Goal: Task Accomplishment & Management: Manage account settings

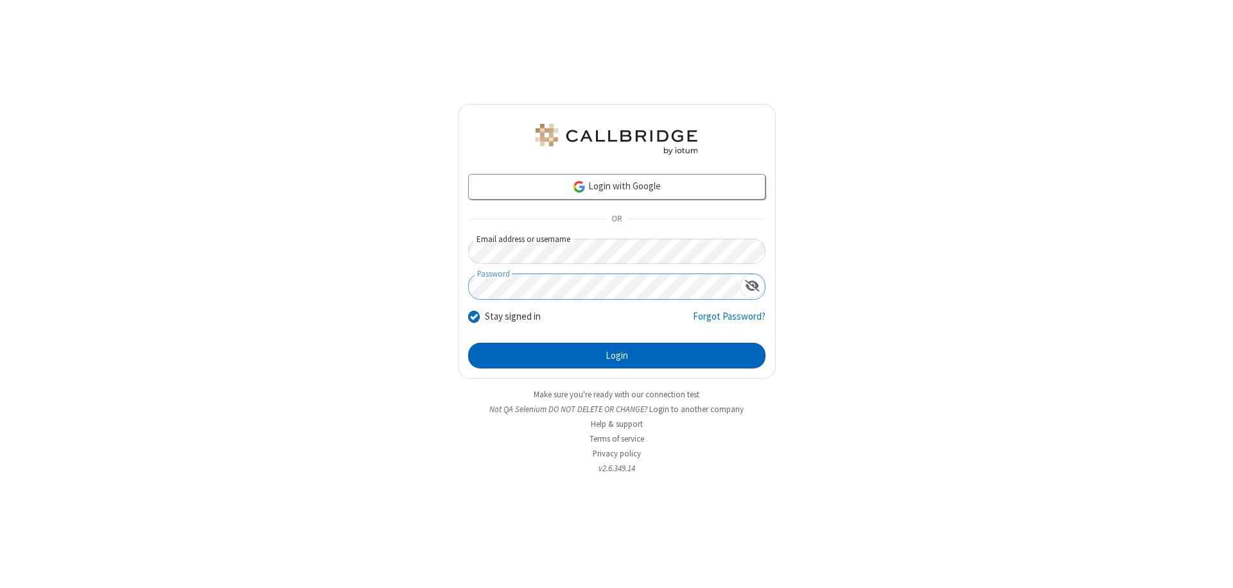
click at [616, 356] on button "Login" at bounding box center [616, 356] width 297 height 26
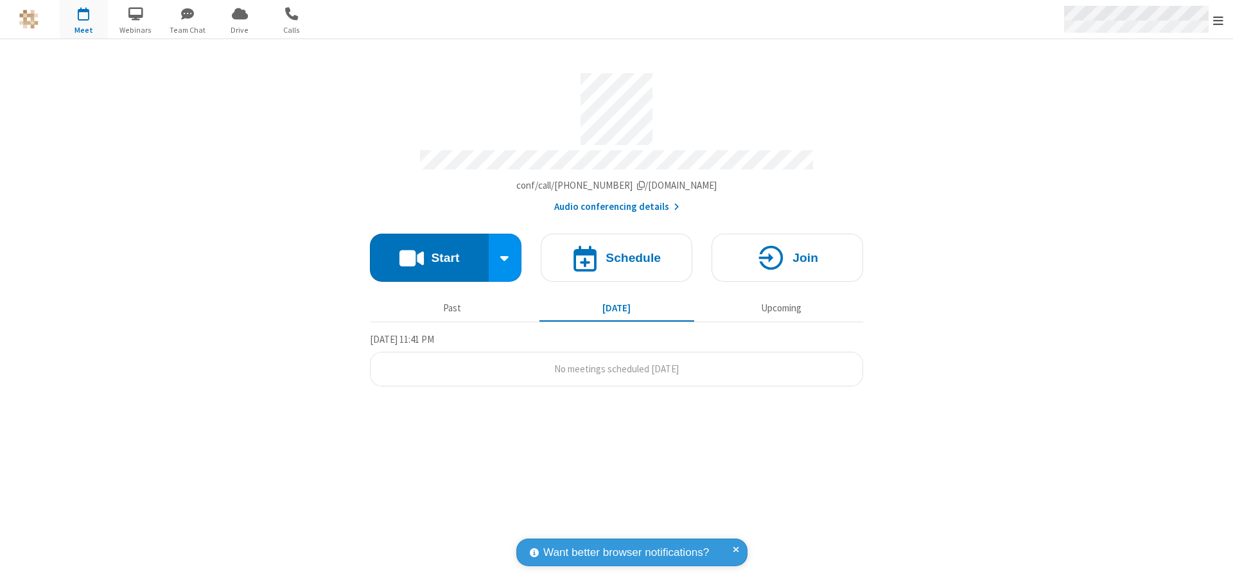
click at [1218, 20] on span "Open menu" at bounding box center [1218, 20] width 10 height 13
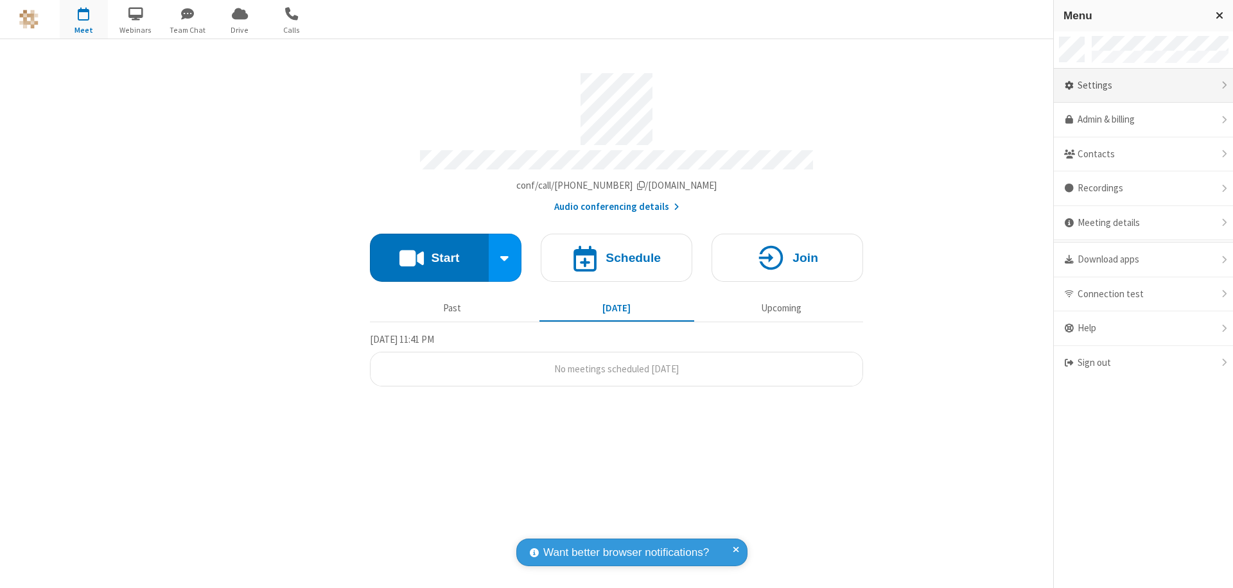
click at [1143, 85] on div "Settings" at bounding box center [1143, 86] width 179 height 35
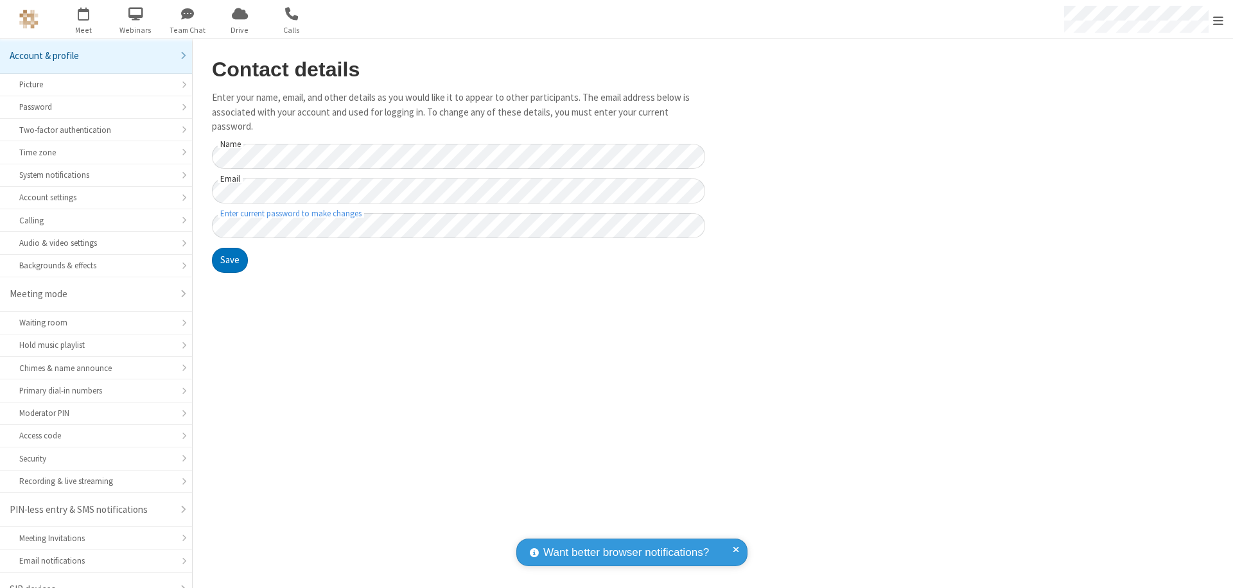
scroll to position [18, 0]
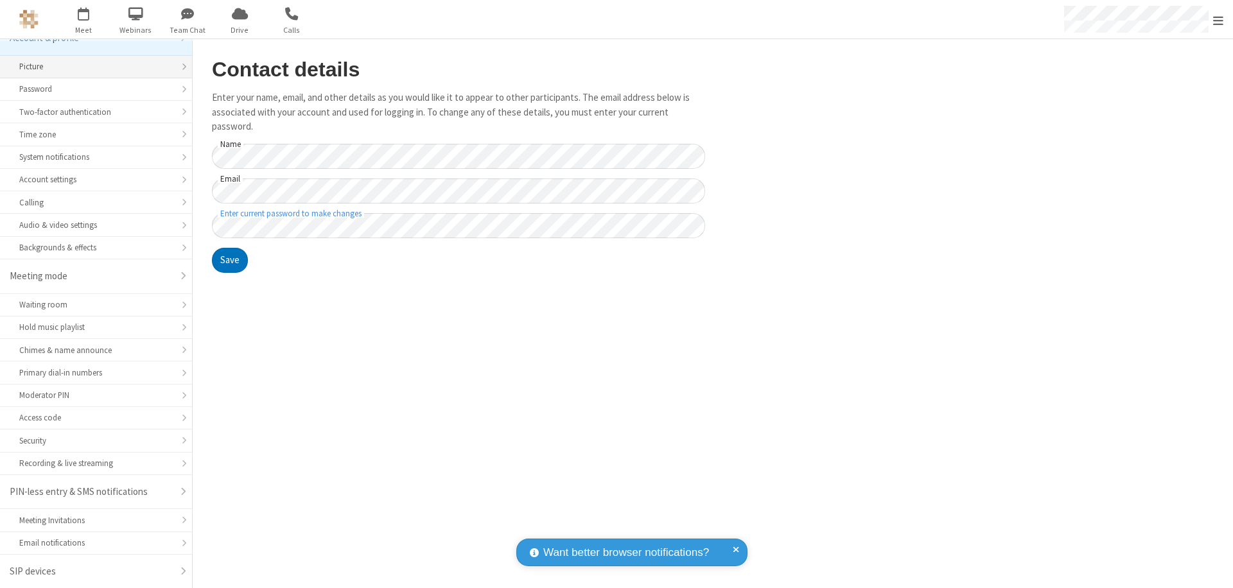
click at [91, 67] on div "Picture" at bounding box center [95, 66] width 153 height 12
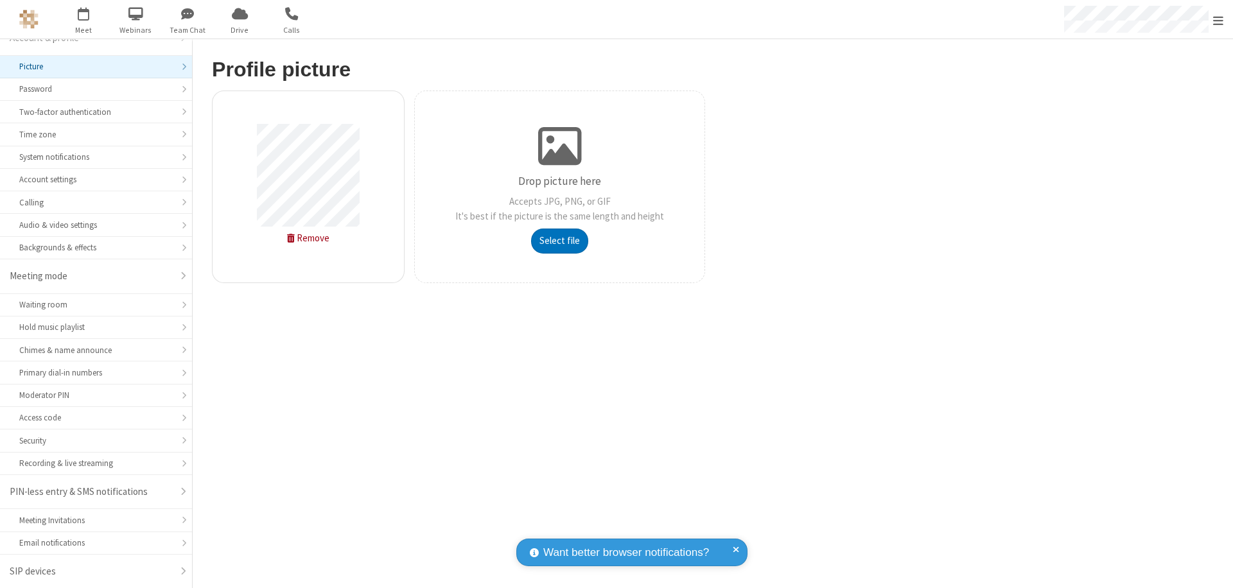
type input "C:\fakepath\avatar_image_test_2.jpg"
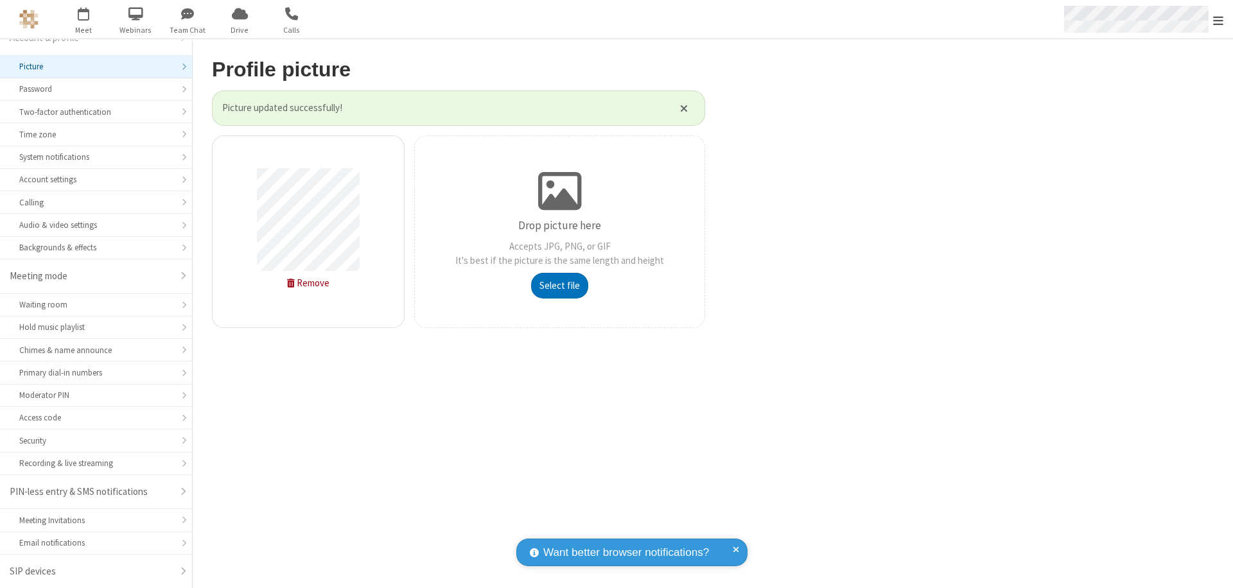
click at [1218, 20] on span "Open menu" at bounding box center [1218, 20] width 10 height 13
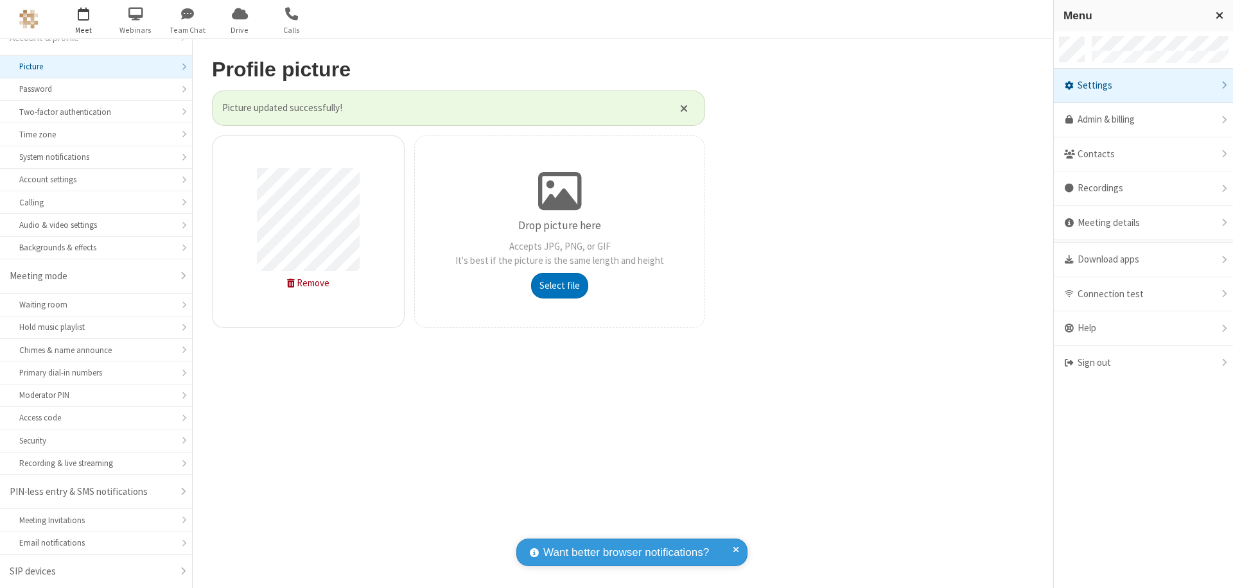
click at [83, 19] on span "button" at bounding box center [84, 14] width 48 height 22
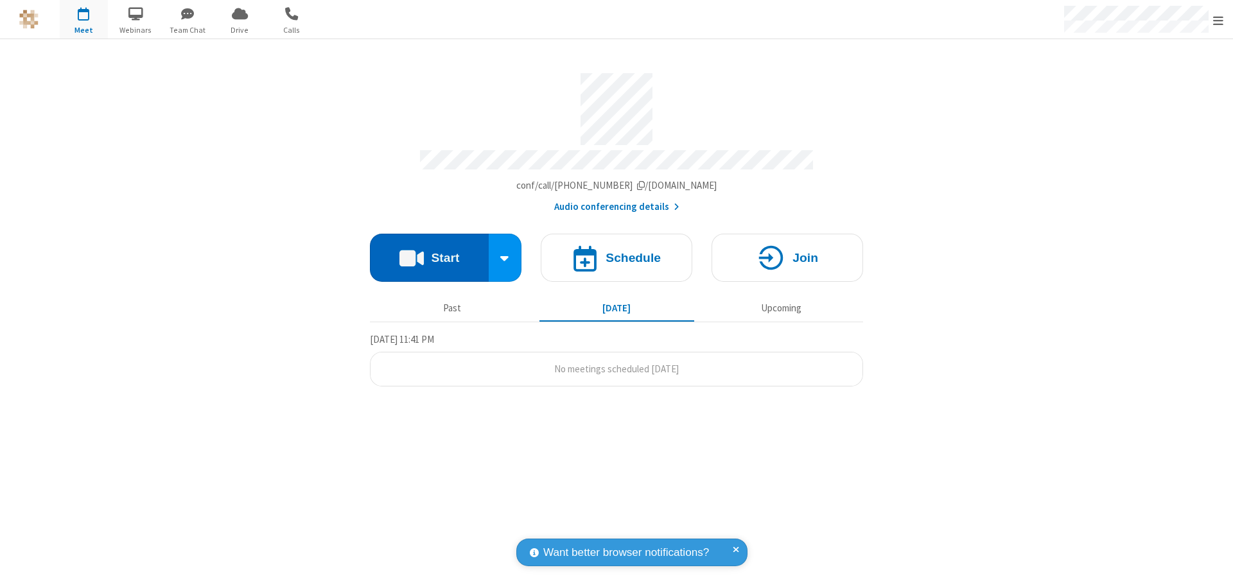
click at [429, 252] on button "Start" at bounding box center [429, 258] width 119 height 48
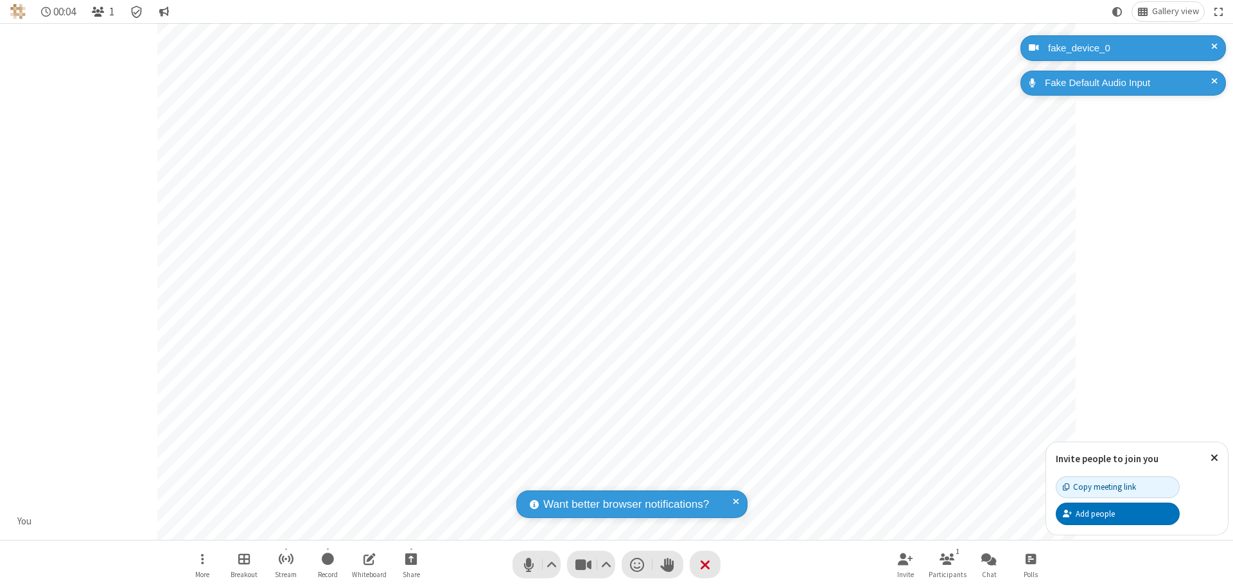
click at [100, 12] on span "Open participant list" at bounding box center [98, 12] width 12 height 12
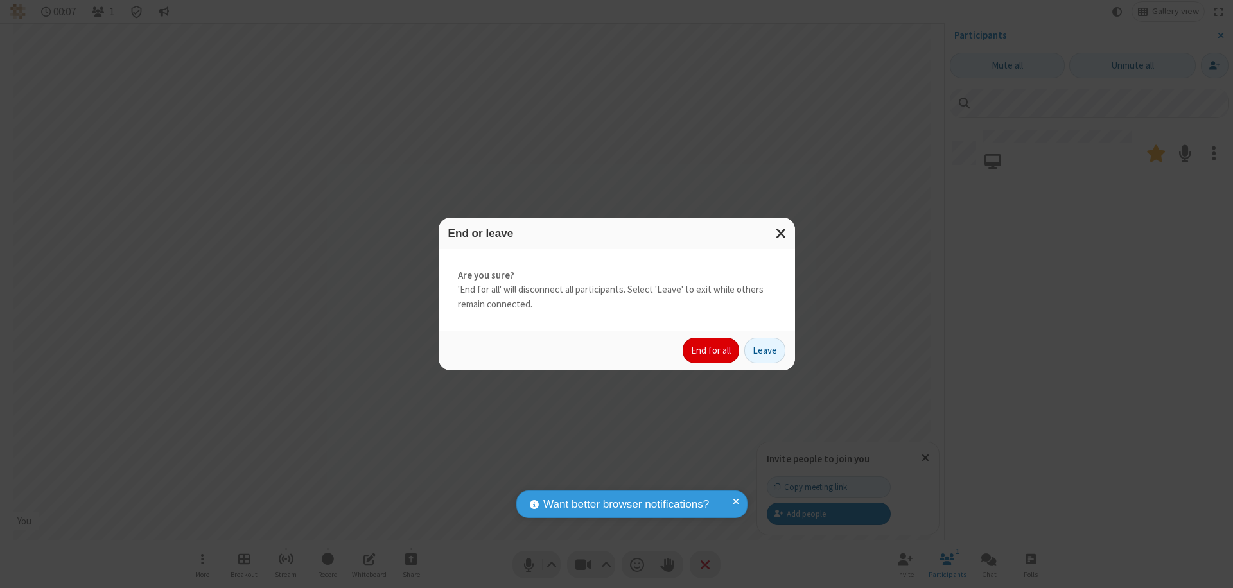
click at [711, 351] on button "End for all" at bounding box center [711, 351] width 57 height 26
